Goal: Task Accomplishment & Management: Manage account settings

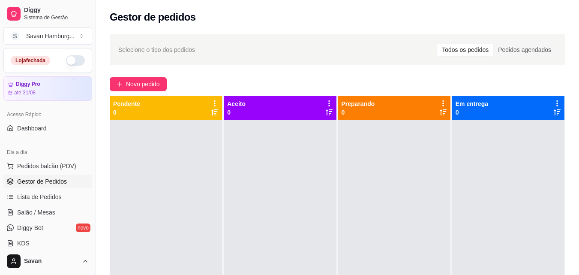
click at [66, 58] on button "button" at bounding box center [75, 60] width 19 height 10
click at [130, 82] on span "Novo pedido" at bounding box center [143, 83] width 34 height 9
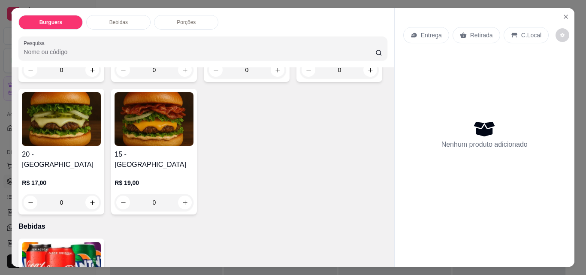
scroll to position [171, 0]
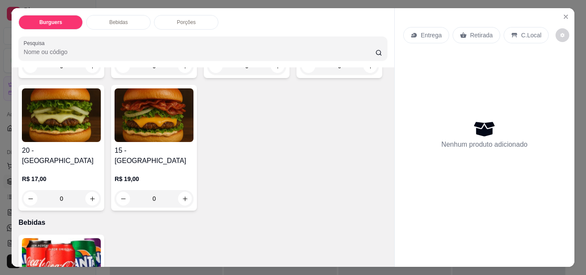
click at [197, 184] on div "15 - Canadá R$ 19,00 0" at bounding box center [154, 148] width 86 height 126
click at [101, 190] on div "0" at bounding box center [61, 198] width 79 height 17
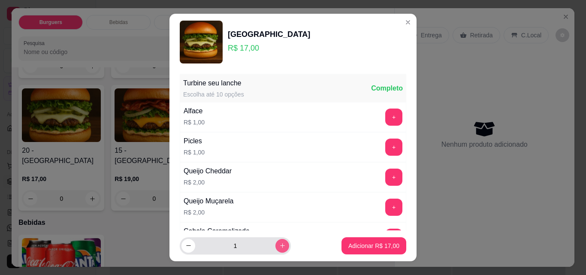
click at [279, 244] on icon "increase-product-quantity" at bounding box center [282, 245] width 6 height 6
type input "2"
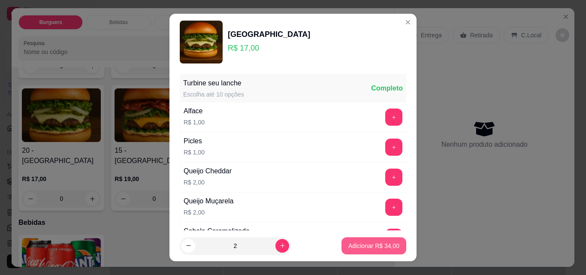
click at [349, 250] on button "Adicionar R$ 34,00" at bounding box center [373, 245] width 65 height 17
type input "2"
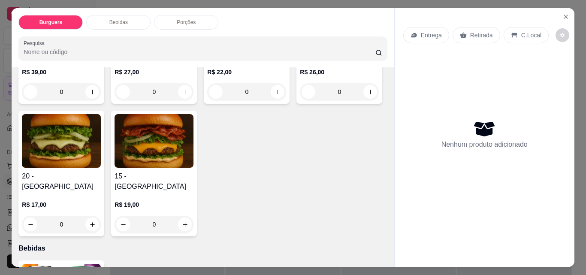
scroll to position [143, 0]
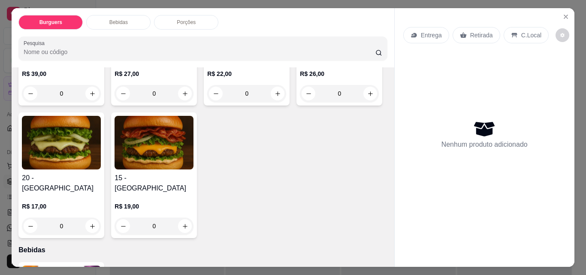
click at [101, 217] on div "0" at bounding box center [61, 225] width 79 height 17
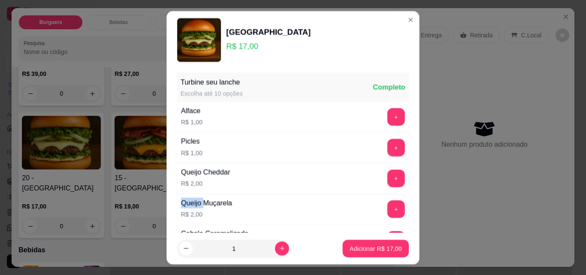
click at [181, 202] on div "Queijo Muçarela" at bounding box center [206, 202] width 51 height 11
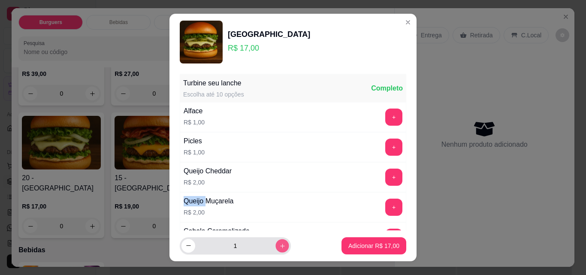
click at [279, 243] on icon "increase-product-quantity" at bounding box center [282, 246] width 6 height 6
type input "2"
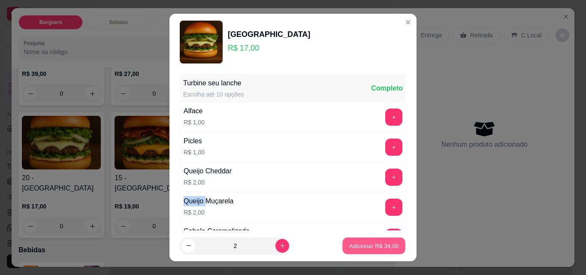
click at [359, 244] on p "Adicionar R$ 34,00" at bounding box center [374, 245] width 50 height 8
type input "2"
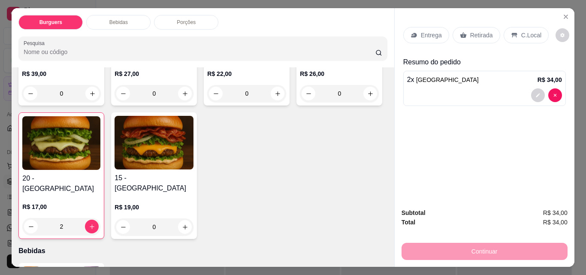
click at [465, 29] on div "Retirada" at bounding box center [476, 35] width 48 height 16
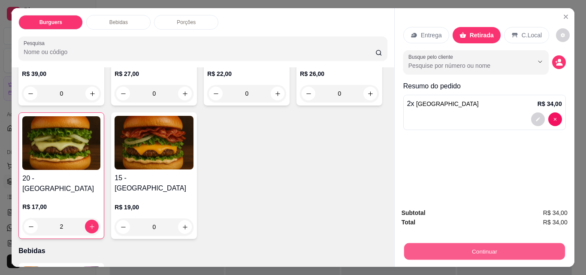
click at [464, 248] on button "Continuar" at bounding box center [483, 251] width 161 height 17
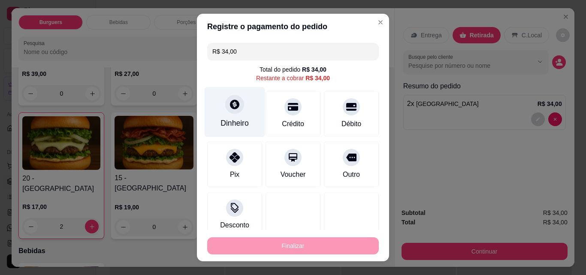
click at [230, 105] on icon at bounding box center [234, 104] width 11 height 11
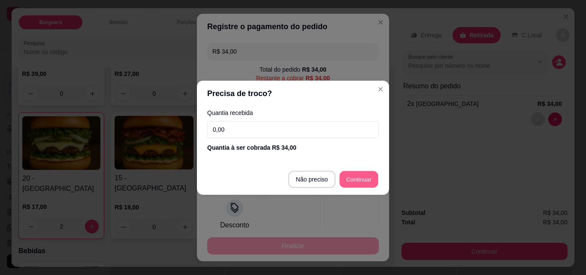
type input "R$ 0,00"
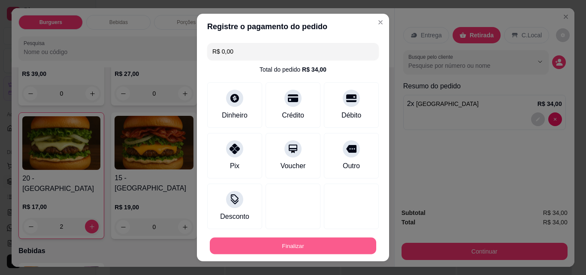
click at [318, 252] on button "Finalizar" at bounding box center [293, 246] width 166 height 17
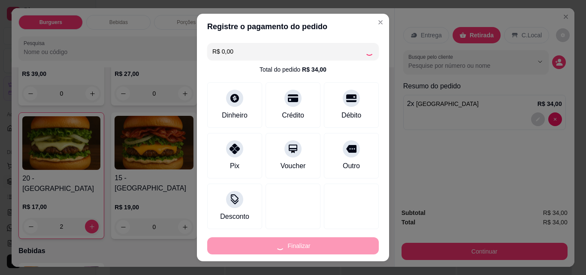
type input "0"
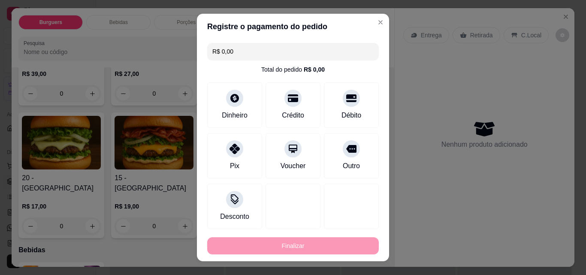
type input "-R$ 34,00"
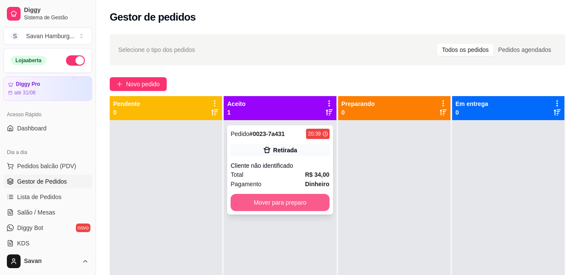
click at [290, 205] on button "Mover para preparo" at bounding box center [280, 202] width 99 height 17
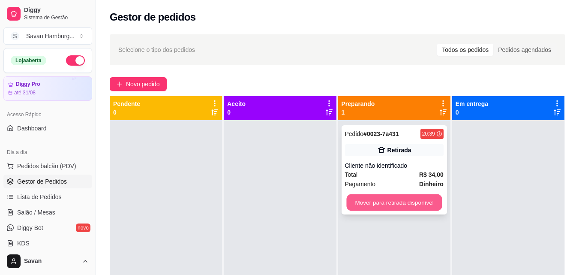
click at [383, 203] on button "Mover para retirada disponível" at bounding box center [394, 202] width 96 height 17
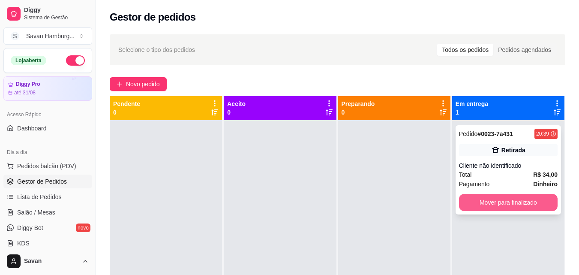
click at [466, 200] on button "Mover para finalizado" at bounding box center [508, 202] width 99 height 17
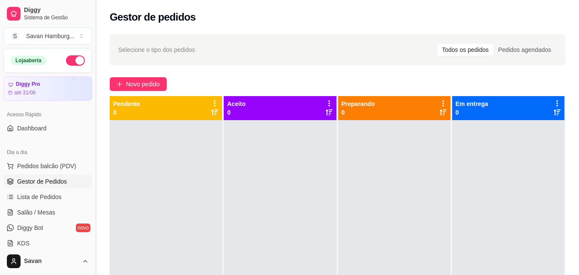
click at [92, 104] on button "Toggle Sidebar" at bounding box center [95, 137] width 7 height 275
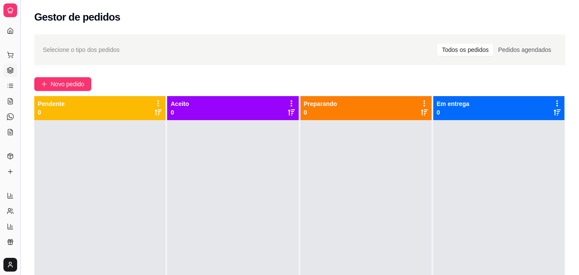
click at [18, 89] on button "Toggle Sidebar" at bounding box center [20, 137] width 7 height 275
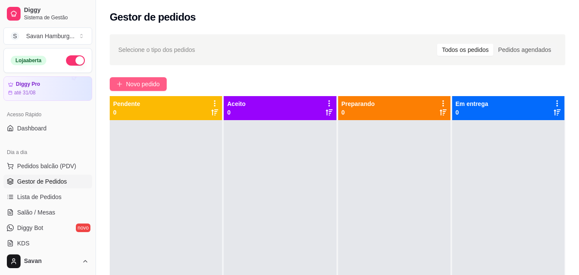
click at [123, 79] on button "Novo pedido" at bounding box center [138, 84] width 57 height 14
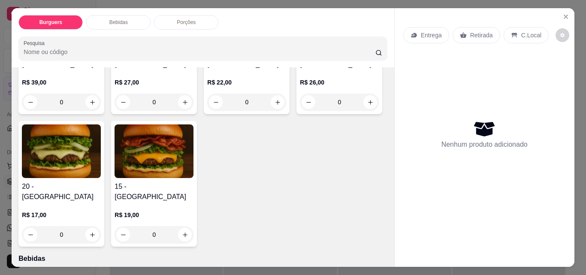
scroll to position [152, 0]
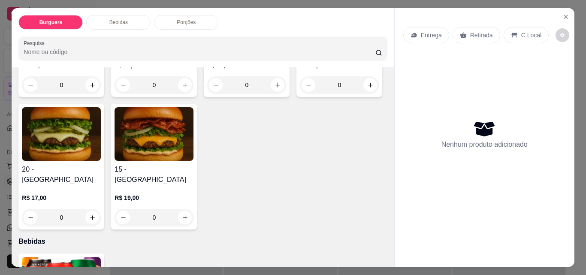
click at [300, 93] on div "0" at bounding box center [339, 84] width 79 height 17
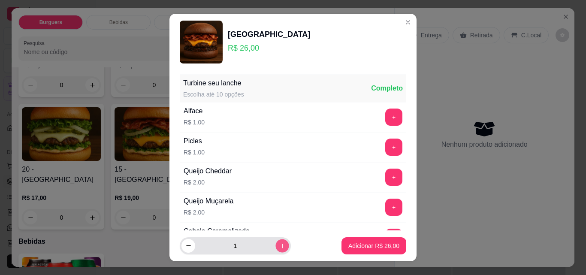
click at [279, 247] on icon "increase-product-quantity" at bounding box center [282, 246] width 6 height 6
type input "2"
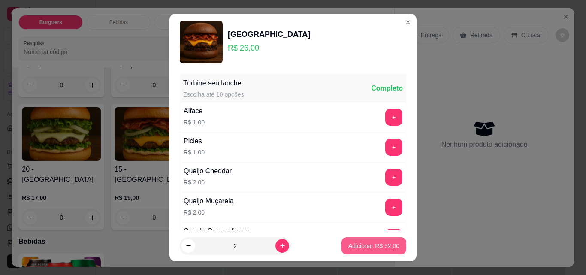
click at [366, 242] on p "Adicionar R$ 52,00" at bounding box center [373, 245] width 51 height 9
type input "2"
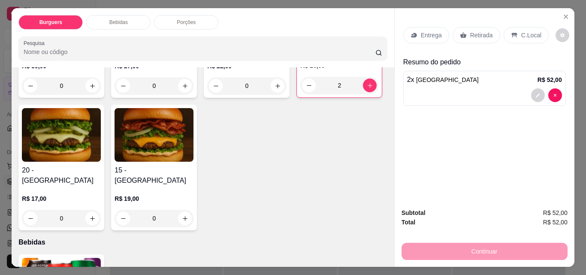
scroll to position [391, 0]
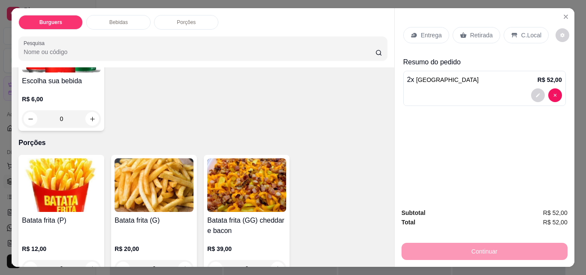
click at [86, 260] on div "0" at bounding box center [61, 268] width 79 height 17
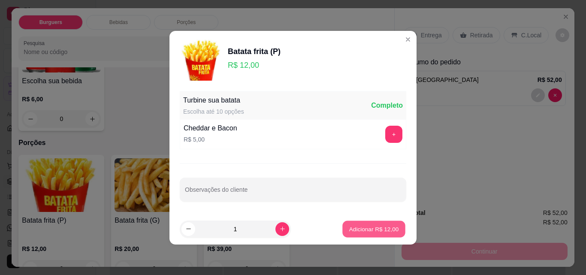
click at [379, 225] on p "Adicionar R$ 12,00" at bounding box center [374, 229] width 50 height 8
type input "1"
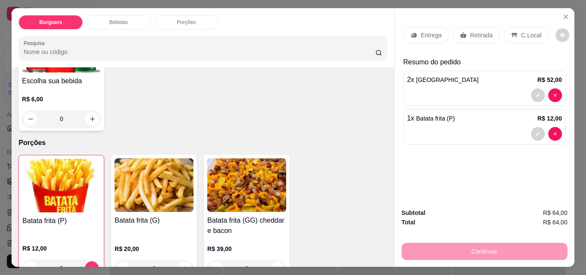
click at [476, 33] on p "Retirada" at bounding box center [481, 35] width 23 height 9
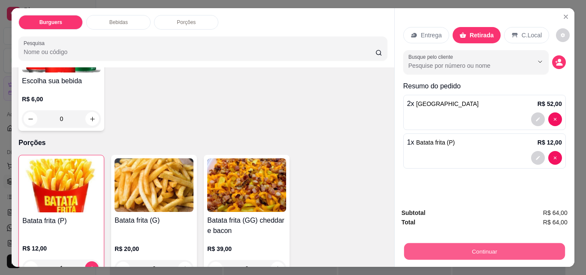
click at [430, 246] on button "Continuar" at bounding box center [483, 251] width 161 height 17
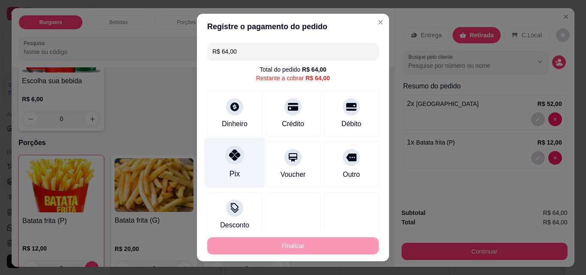
click at [233, 161] on div at bounding box center [234, 154] width 19 height 19
type input "R$ 0,00"
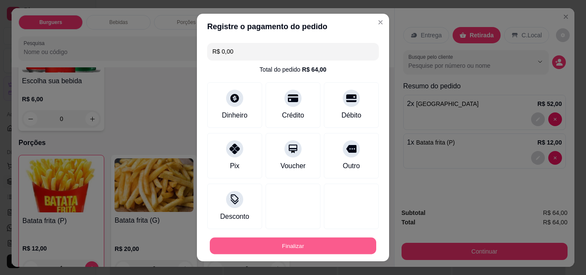
click at [289, 245] on button "Finalizar" at bounding box center [293, 246] width 166 height 17
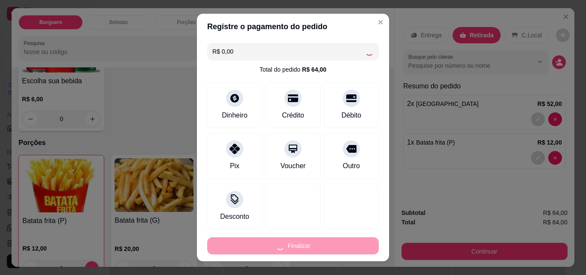
type input "0"
type input "-R$ 64,00"
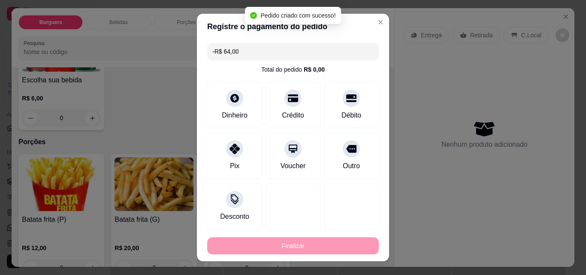
scroll to position [390, 0]
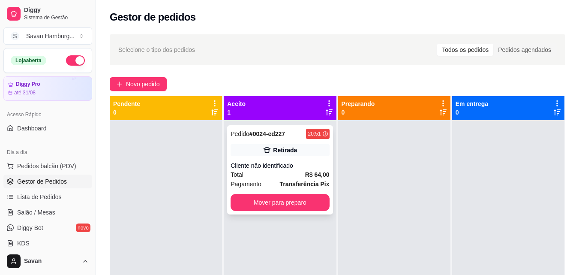
click at [268, 156] on div "Retirada" at bounding box center [280, 150] width 99 height 12
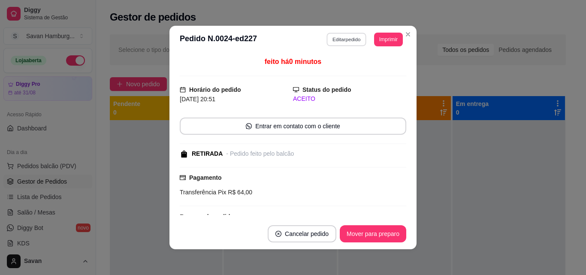
click at [342, 39] on button "Editar pedido" at bounding box center [347, 39] width 40 height 13
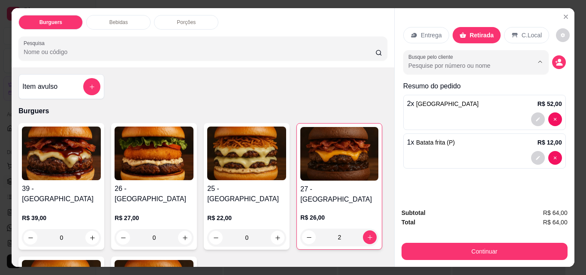
click at [455, 62] on input "Busque pelo cliente" at bounding box center [463, 65] width 111 height 9
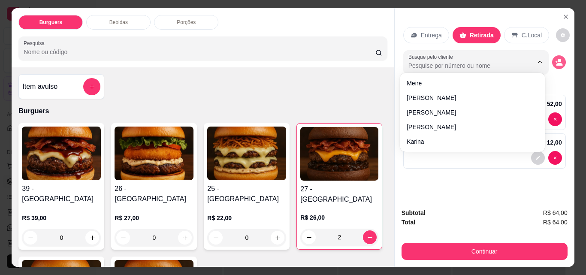
click at [554, 64] on button "decrease-product-quantity" at bounding box center [559, 62] width 14 height 14
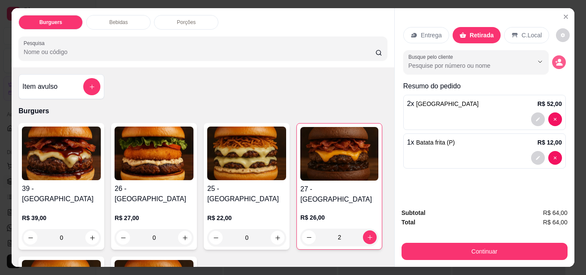
click at [554, 64] on button "decrease-product-quantity" at bounding box center [559, 62] width 14 height 14
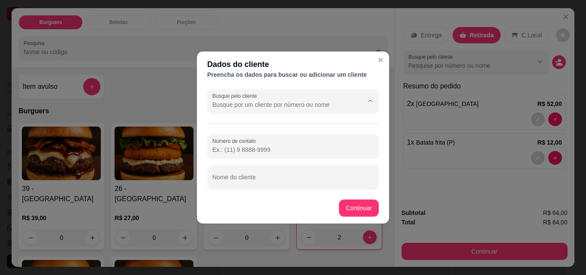
click at [322, 105] on input "Busque pelo cliente" at bounding box center [280, 104] width 137 height 9
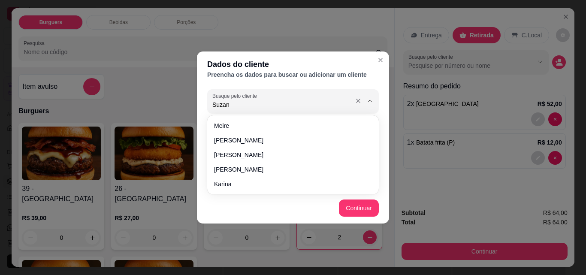
type input "Suzana"
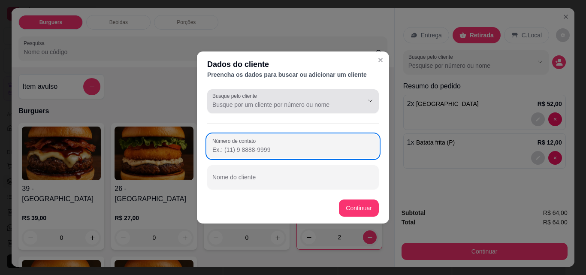
click at [314, 111] on div "Busque pelo cliente" at bounding box center [293, 101] width 172 height 24
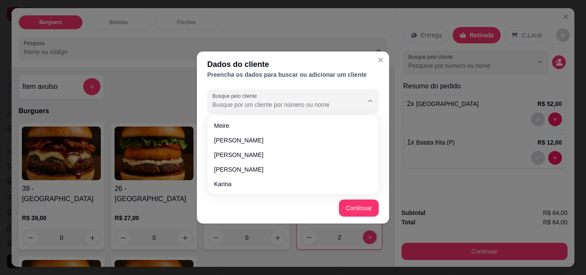
click at [259, 61] on div "Dados do cliente" at bounding box center [293, 64] width 172 height 12
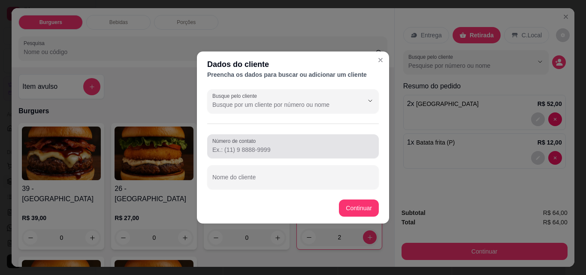
click at [265, 142] on div at bounding box center [292, 146] width 161 height 17
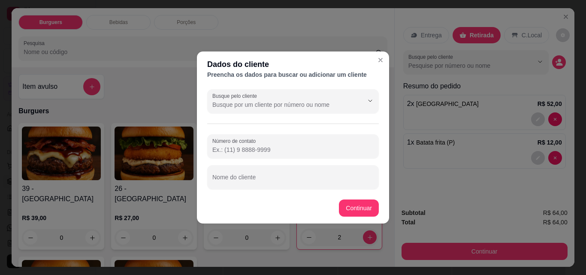
paste input "[PHONE_NUMBER]"
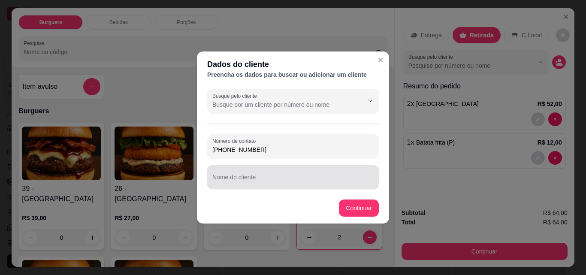
type input "[PHONE_NUMBER]"
click at [258, 174] on div at bounding box center [292, 177] width 161 height 17
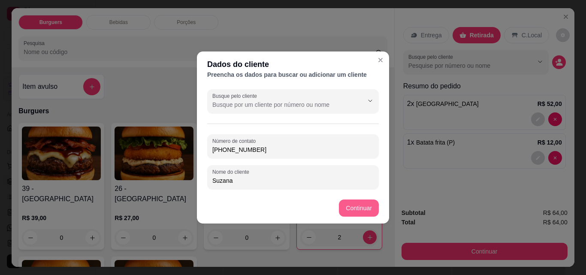
type input "Suzana"
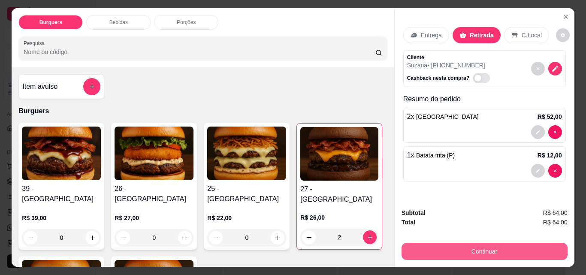
click at [433, 247] on button "Continuar" at bounding box center [484, 251] width 166 height 17
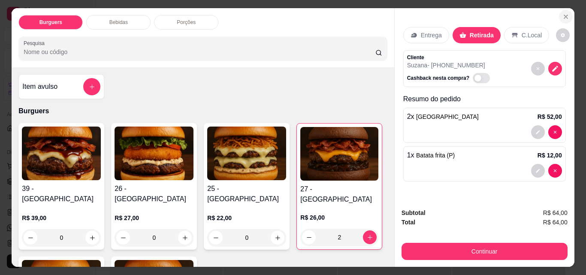
click at [559, 12] on button "Close" at bounding box center [566, 17] width 14 height 14
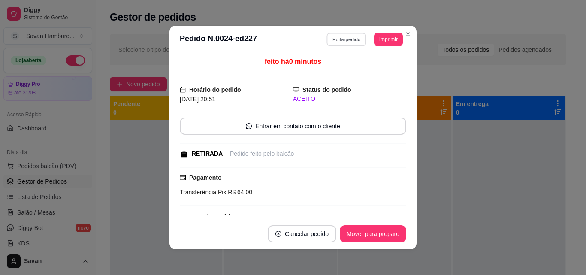
click at [344, 45] on button "Editar pedido" at bounding box center [347, 39] width 40 height 13
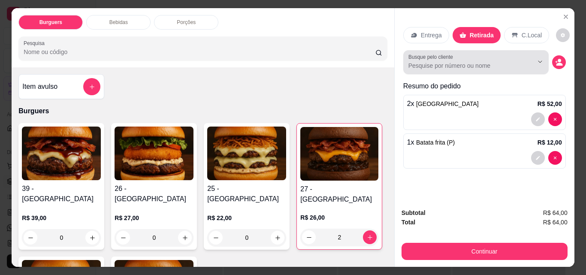
click at [504, 67] on div at bounding box center [475, 62] width 135 height 17
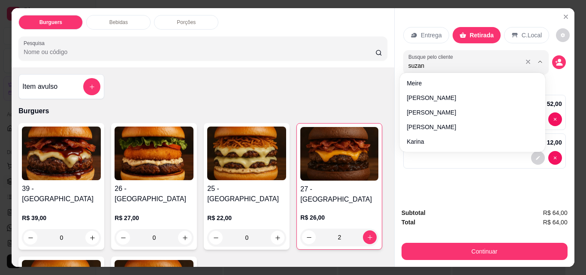
type input "suzana"
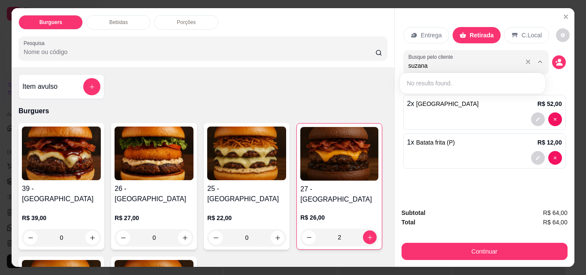
click at [457, 66] on input "suzana" at bounding box center [463, 65] width 111 height 9
click at [555, 58] on icon "decrease-product-quantity" at bounding box center [559, 62] width 8 height 8
click at [557, 59] on icon "decrease-product-quantity" at bounding box center [559, 62] width 8 height 8
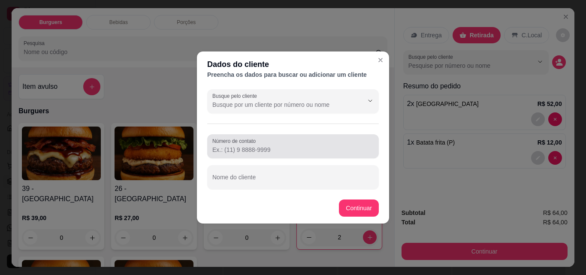
click at [281, 140] on div at bounding box center [292, 146] width 161 height 17
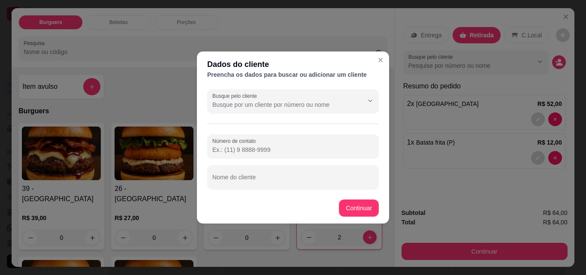
paste input "[PHONE_NUMBER]"
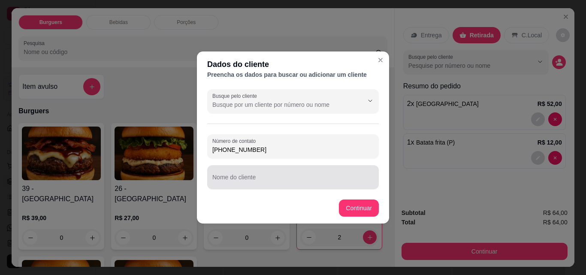
type input "[PHONE_NUMBER]"
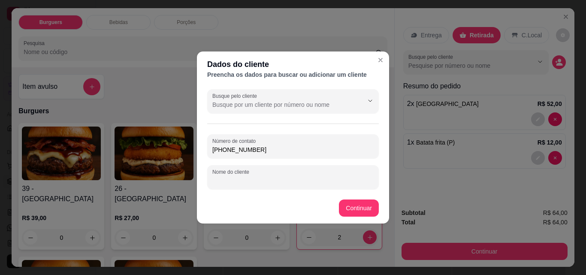
drag, startPoint x: 252, startPoint y: 179, endPoint x: 237, endPoint y: 173, distance: 16.2
click at [237, 173] on div "Nome do cliente" at bounding box center [293, 177] width 172 height 24
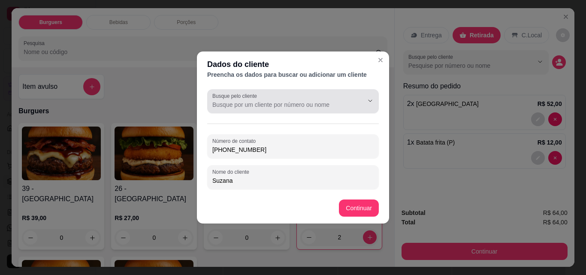
type input "Suzana"
click at [287, 110] on div "Busque pelo cliente" at bounding box center [293, 101] width 172 height 24
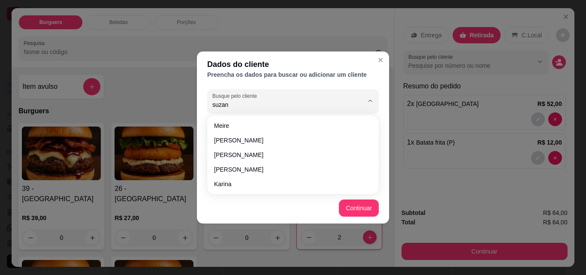
type input "suzana"
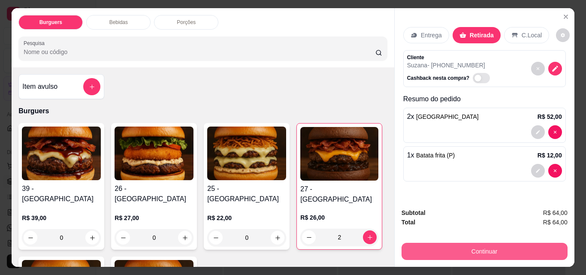
click at [488, 250] on button "Continuar" at bounding box center [484, 251] width 166 height 17
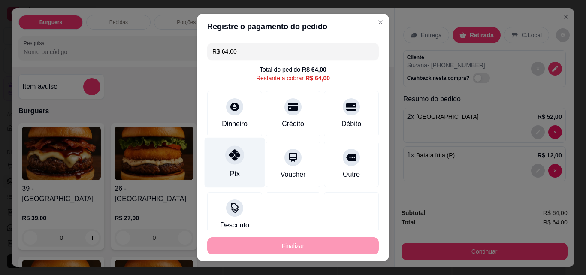
click at [222, 149] on div "Pix" at bounding box center [235, 163] width 60 height 50
type input "R$ 0,00"
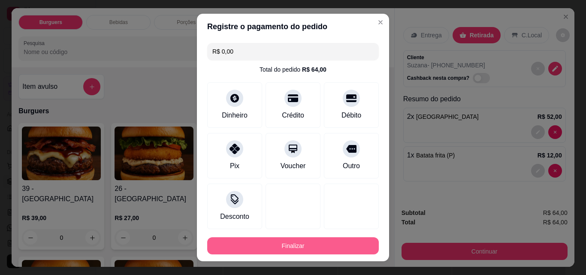
click at [288, 245] on button "Finalizar" at bounding box center [293, 245] width 172 height 17
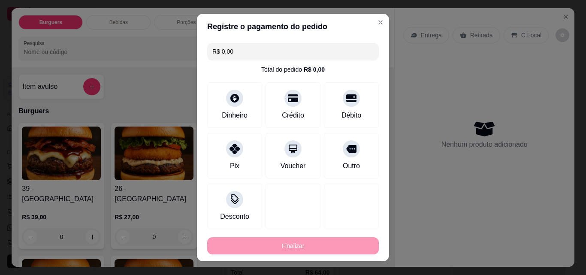
type input "0"
type input "-R$ 64,00"
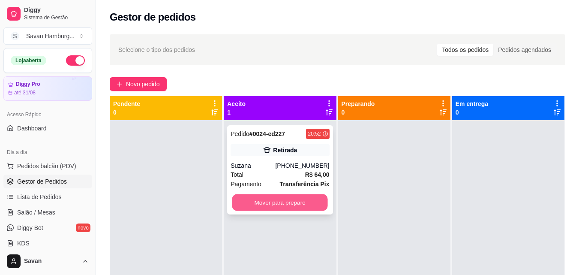
click at [290, 202] on button "Mover para preparo" at bounding box center [280, 202] width 96 height 17
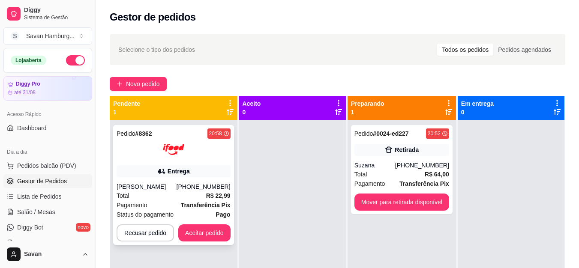
click at [157, 160] on div "Pedido # 8362 20:58 Entrega [PERSON_NAME] [PHONE_NUMBER] Total R$ 22,99 Pagamen…" at bounding box center [173, 185] width 121 height 120
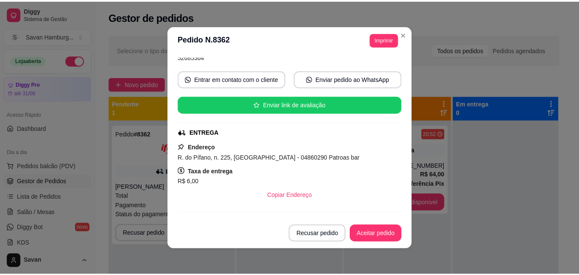
scroll to position [131, 0]
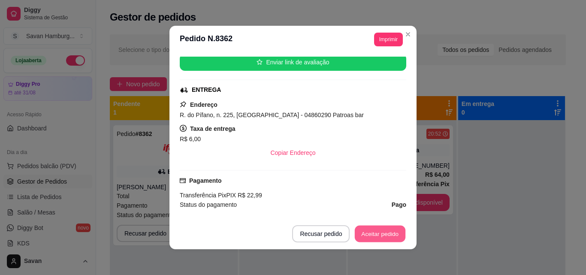
click at [382, 234] on button "Aceitar pedido" at bounding box center [380, 234] width 51 height 17
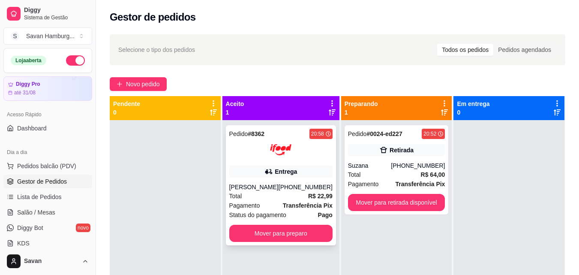
click at [297, 168] on div "Entrega" at bounding box center [280, 172] width 103 height 12
